Goal: Use online tool/utility: Utilize a website feature to perform a specific function

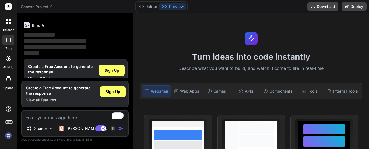
scroll to position [47, 0]
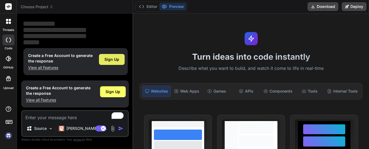
click at [107, 59] on span "Sign Up" at bounding box center [111, 59] width 15 height 5
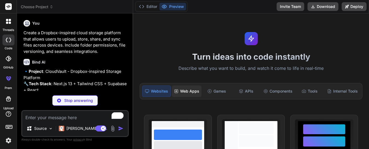
click at [185, 91] on div "Web Apps" at bounding box center [186, 90] width 29 height 11
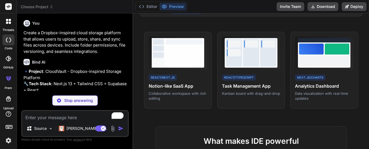
scroll to position [83, 0]
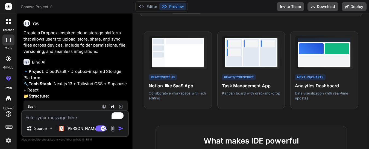
click at [33, 116] on textarea "To enrich screen reader interactions, please activate Accessibility in Grammarl…" at bounding box center [75, 116] width 106 height 10
type textarea "x"
click at [41, 116] on textarea "To enrich screen reader interactions, please activate Accessibility in Grammarl…" at bounding box center [75, 116] width 106 height 10
paste textarea "Task: Build a comprehensive smart agricultural platform called Motemo, designed…"
type textarea "Task: Build a comprehensive smart agricultural platform called Motemo, designed…"
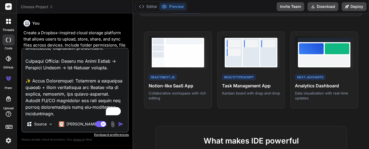
scroll to position [931, 0]
type textarea "x"
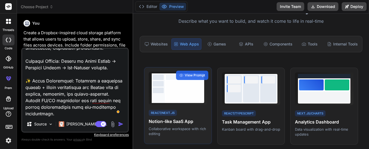
scroll to position [48, 0]
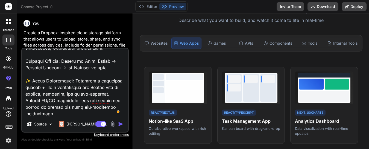
type textarea "Task: Build a comprehensive smart agricultural platform called Motemo, designed…"
click at [120, 123] on img "button" at bounding box center [120, 123] width 5 height 5
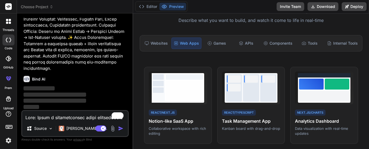
scroll to position [677, 0]
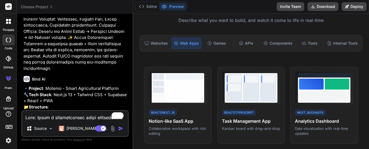
type textarea "x"
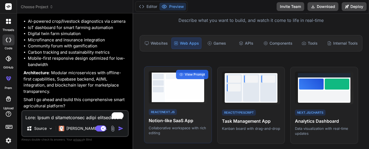
scroll to position [0, 0]
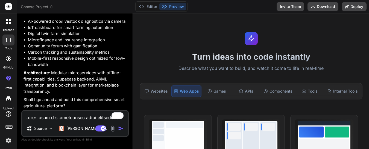
click at [182, 67] on p "Describe what you want to build, and watch it come to life in real-time" at bounding box center [250, 68] width 229 height 7
click at [179, 69] on p "Describe what you want to build, and watch it come to life in real-time" at bounding box center [250, 68] width 229 height 7
click at [237, 79] on div "Turn ideas into code instantly Describe what you want to build, and watch it co…" at bounding box center [251, 80] width 236 height 135
click at [237, 70] on p "Describe what you want to build, and watch it come to life in real-time" at bounding box center [250, 68] width 229 height 7
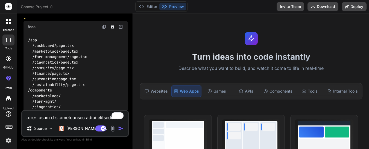
scroll to position [768, 0]
click at [112, 28] on icon "Save file" at bounding box center [112, 26] width 4 height 4
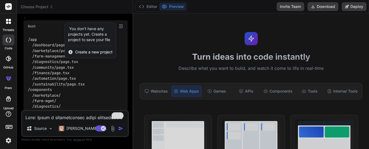
click at [84, 55] on span "Create a new project" at bounding box center [93, 51] width 37 height 5
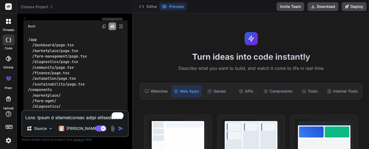
click at [113, 28] on icon "Save file" at bounding box center [112, 26] width 3 height 3
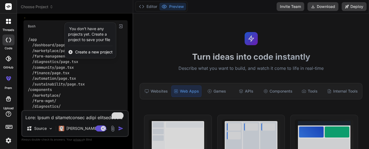
click at [70, 54] on icon at bounding box center [71, 52] width 4 height 4
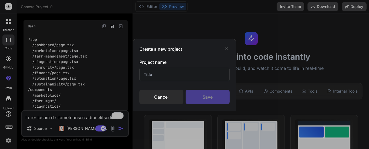
click at [151, 73] on input "text" at bounding box center [184, 73] width 90 height 13
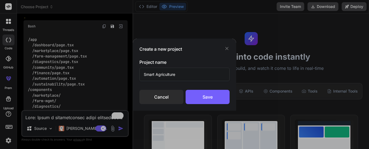
click at [151, 73] on input "Smart Agriculture" at bounding box center [184, 73] width 90 height 13
type input "Smart Agriculture"
click at [202, 97] on div "Save" at bounding box center [207, 97] width 44 height 14
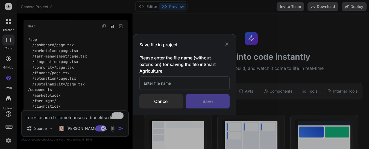
click at [160, 83] on input "text" at bounding box center [184, 82] width 90 height 13
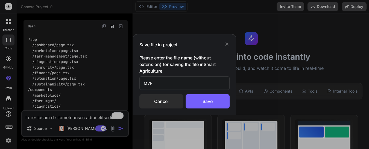
type input "MVP"
click at [200, 100] on div "Save" at bounding box center [207, 101] width 44 height 14
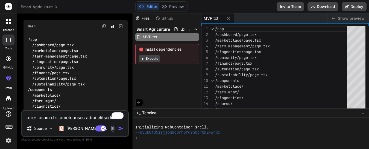
click at [149, 58] on button "Execute" at bounding box center [149, 58] width 21 height 7
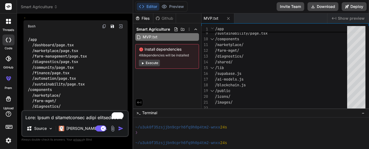
scroll to position [73, 0]
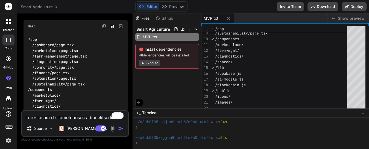
click at [341, 18] on span "Show preview" at bounding box center [350, 18] width 27 height 5
click at [150, 63] on button "Execute" at bounding box center [149, 63] width 21 height 7
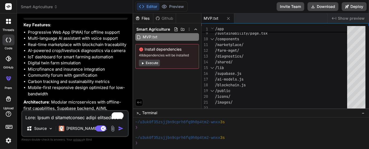
scroll to position [941, 0]
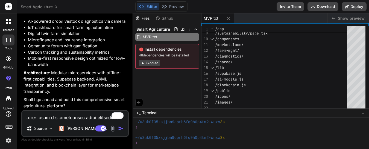
click at [148, 6] on button "Editor" at bounding box center [147, 7] width 23 height 8
click at [343, 17] on span "Show preview" at bounding box center [350, 18] width 27 height 5
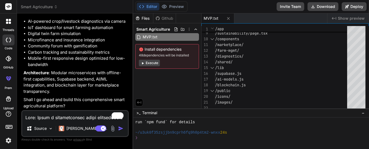
scroll to position [0, 0]
click at [351, 5] on button "Deploy" at bounding box center [353, 6] width 25 height 9
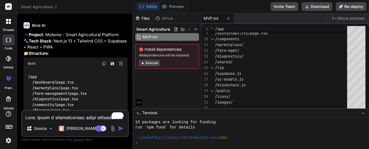
scroll to position [150, 0]
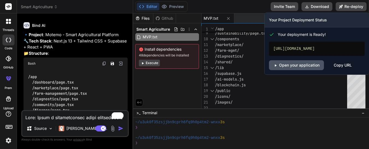
click at [295, 65] on link "Open your application" at bounding box center [296, 65] width 55 height 10
click at [290, 64] on link "Open your application" at bounding box center [296, 65] width 55 height 10
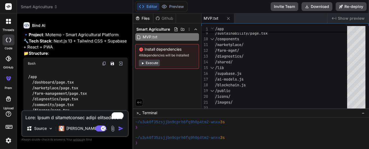
click at [10, 20] on icon at bounding box center [10, 20] width 2 height 2
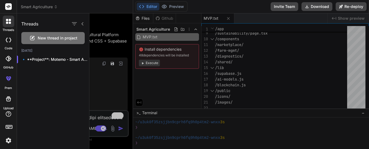
click at [7, 41] on icon at bounding box center [7, 40] width 2 height 4
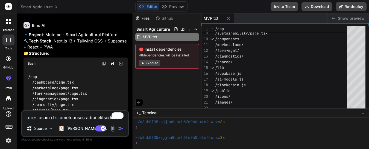
click at [7, 41] on icon at bounding box center [7, 40] width 2 height 4
type textarea "x"
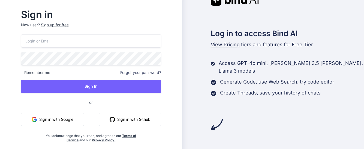
click at [56, 121] on button "Sign in with Google" at bounding box center [52, 118] width 63 height 13
